Goal: Go to known website: Go to known website

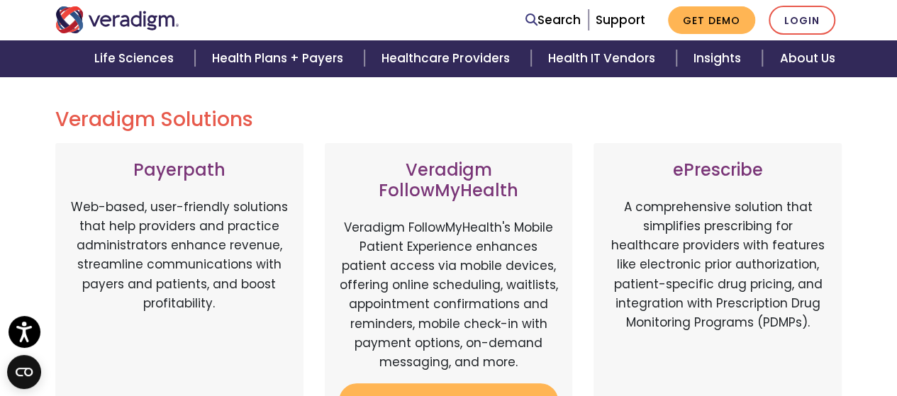
scroll to position [152, 0]
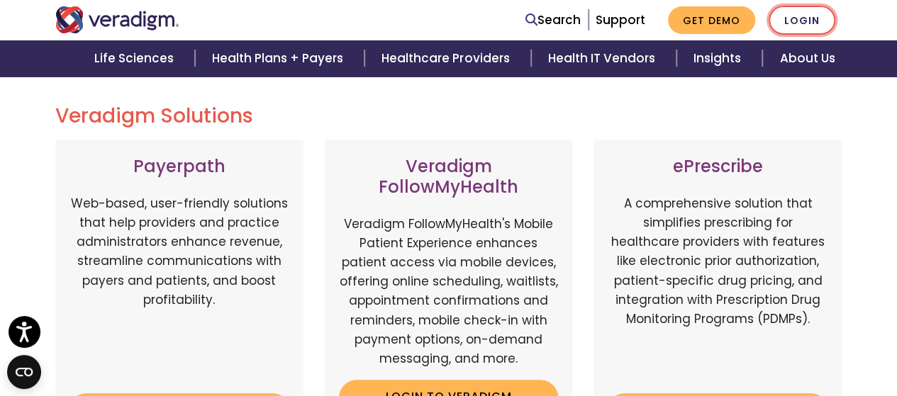
click at [814, 19] on link "Login" at bounding box center [802, 20] width 67 height 29
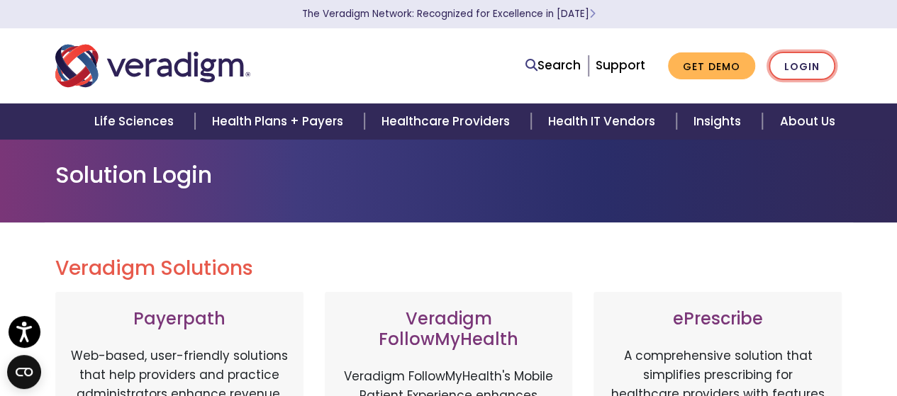
click at [801, 62] on link "Login" at bounding box center [802, 66] width 67 height 29
click at [810, 63] on link "Login" at bounding box center [802, 66] width 67 height 29
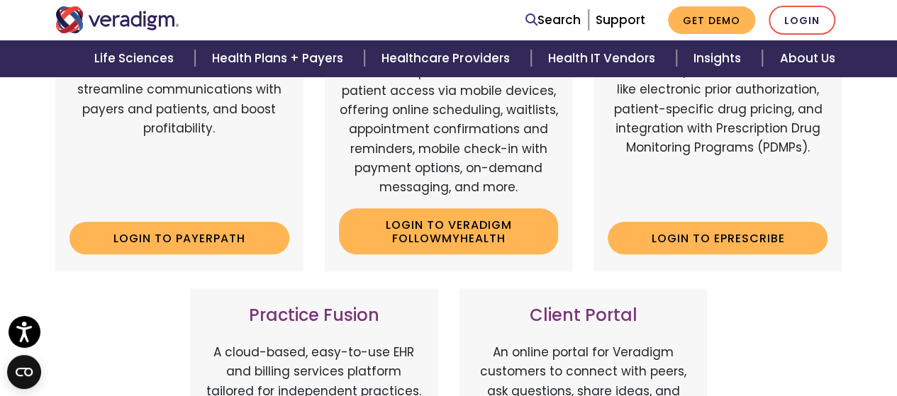
scroll to position [322, 0]
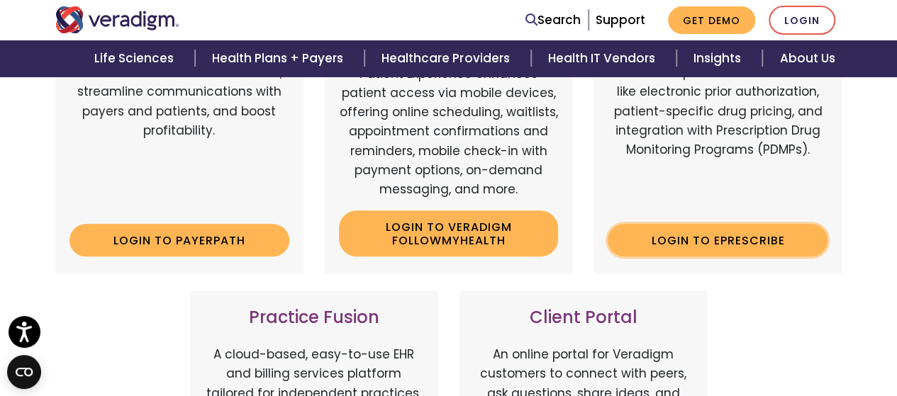
click at [745, 236] on link "Login to ePrescribe" at bounding box center [718, 240] width 220 height 33
